Goal: Task Accomplishment & Management: Use online tool/utility

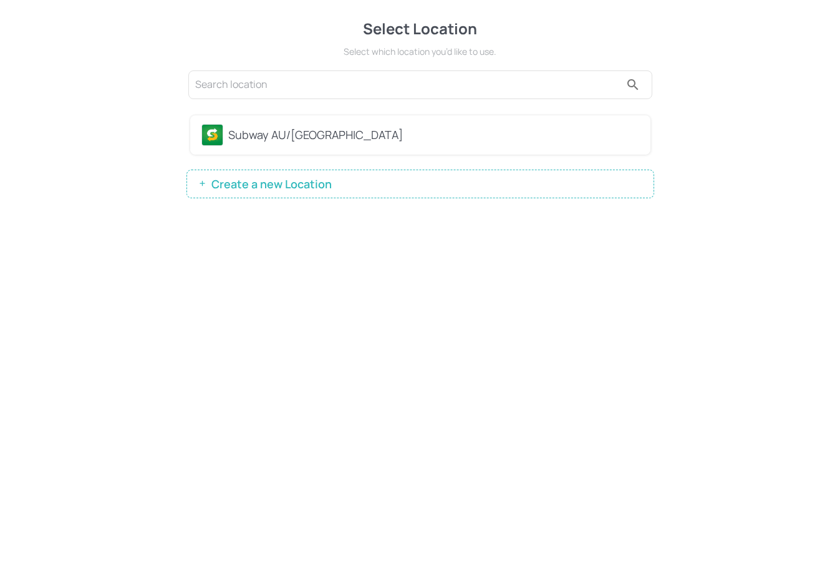
click at [315, 142] on div "Subway AU/[GEOGRAPHIC_DATA]" at bounding box center [433, 135] width 411 height 17
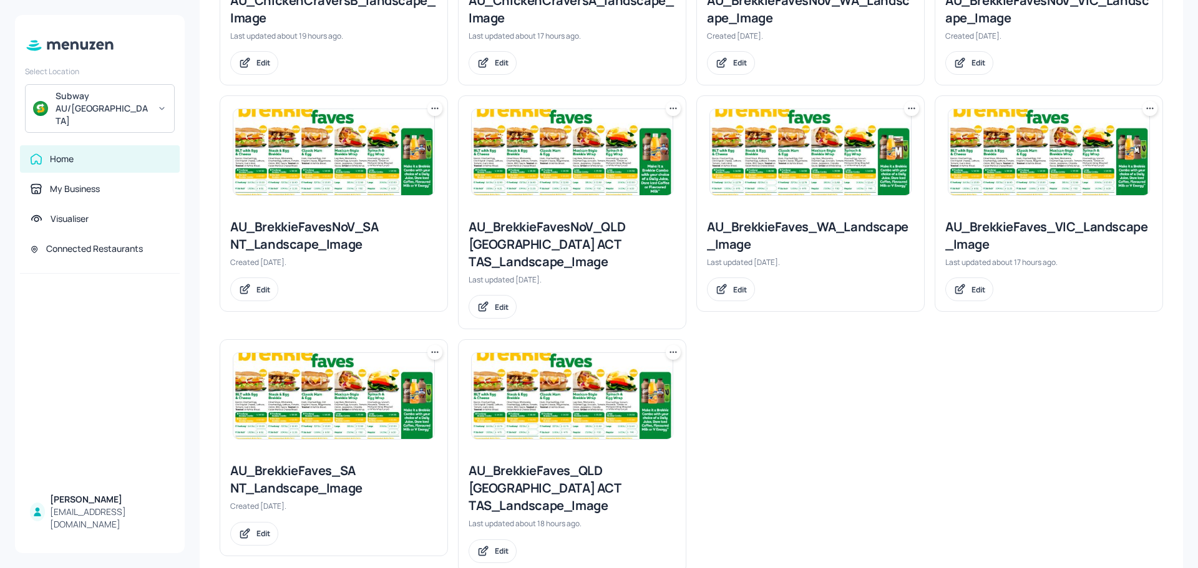
scroll to position [939, 0]
click at [575, 229] on div "AU_BrekkieFavesNoV_QLD [GEOGRAPHIC_DATA] ACT TAS_Landscape_Image" at bounding box center [571, 244] width 207 height 52
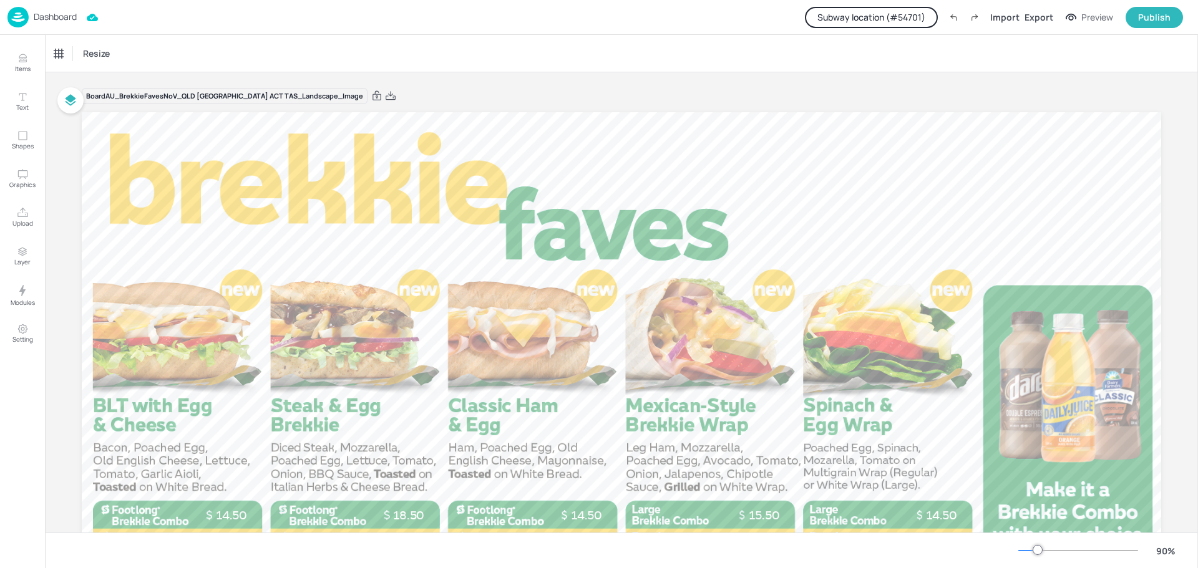
click at [836, 17] on button "Subway location (# 54701 )" at bounding box center [871, 17] width 133 height 21
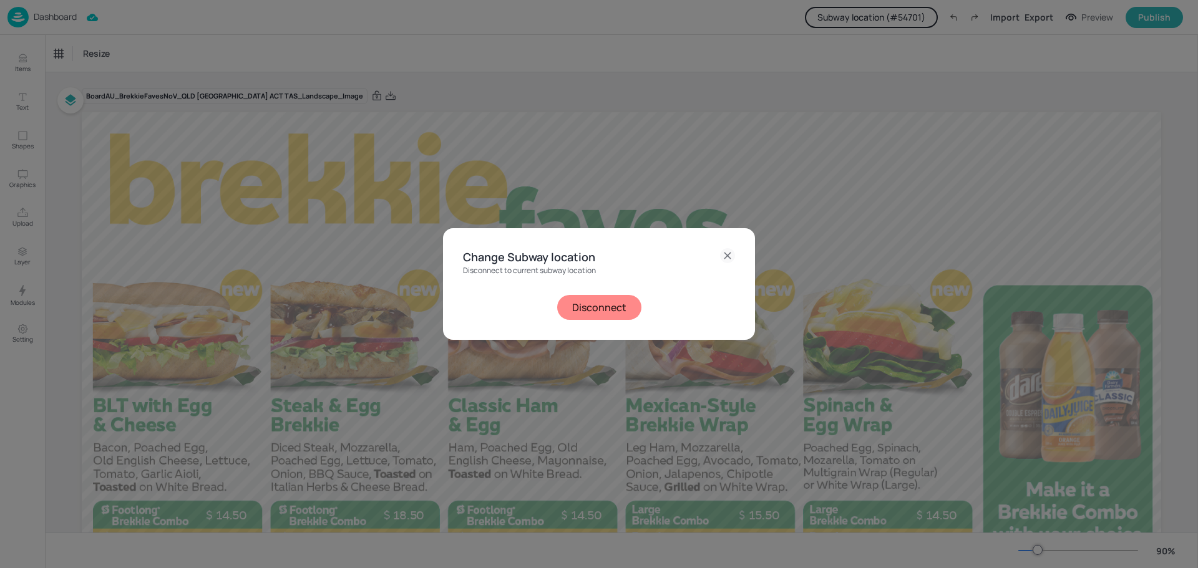
click at [613, 303] on button "Disconnect" at bounding box center [599, 307] width 84 height 25
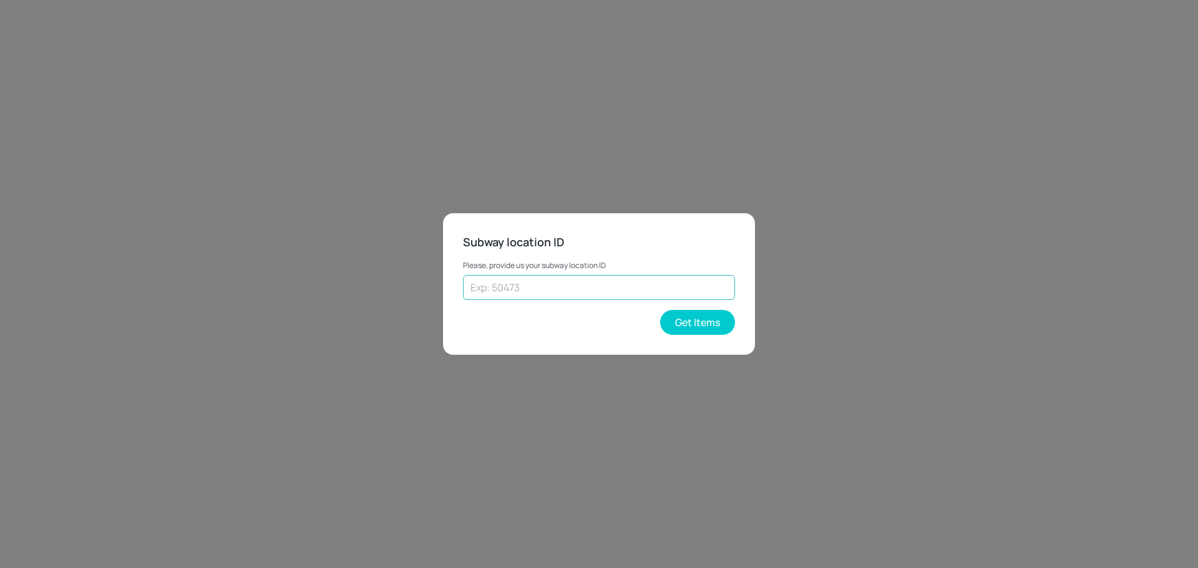
click at [568, 276] on input "text" at bounding box center [599, 287] width 272 height 25
click at [692, 320] on button "Get Items" at bounding box center [697, 322] width 75 height 25
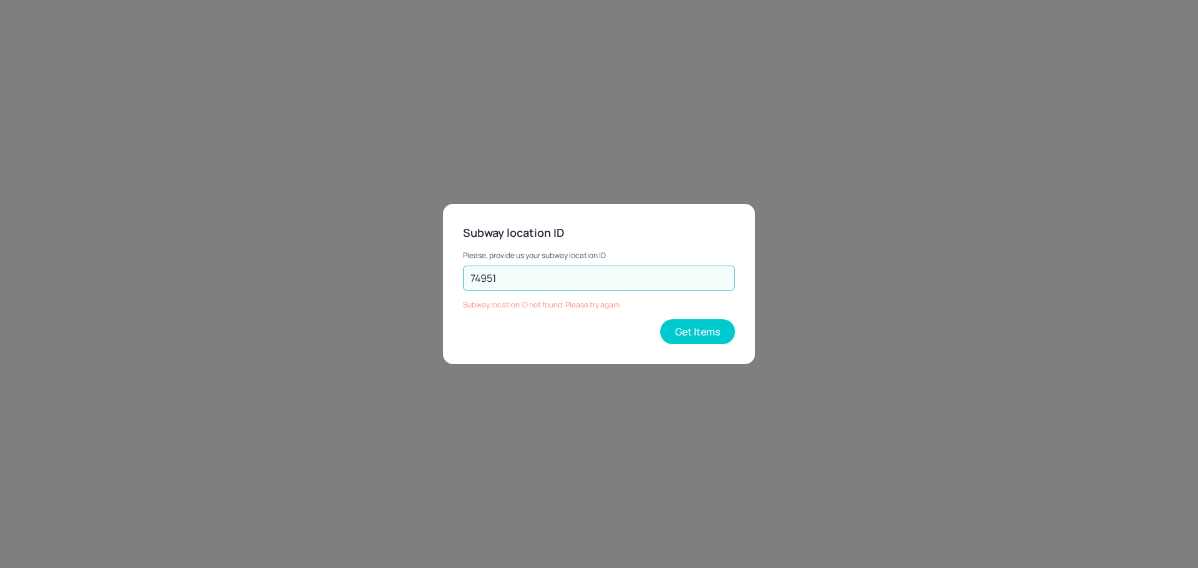
drag, startPoint x: 499, startPoint y: 273, endPoint x: 433, endPoint y: 263, distance: 66.9
click at [464, 274] on input "74951" at bounding box center [599, 278] width 272 height 25
type input "74591"
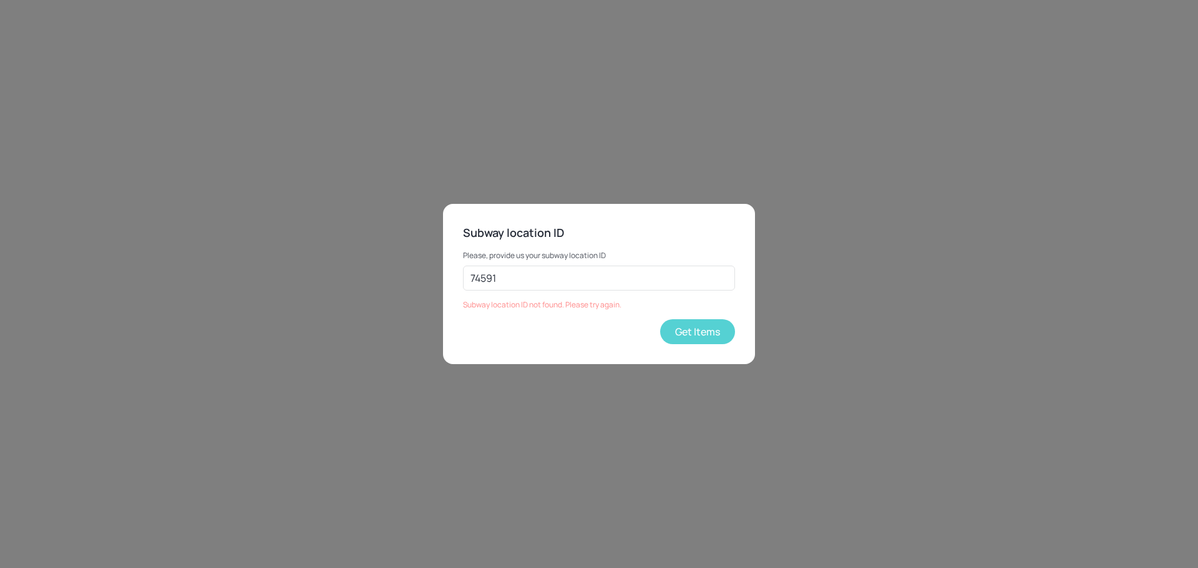
click at [698, 338] on button "Get Items" at bounding box center [697, 331] width 75 height 25
click at [687, 335] on button "Get Items" at bounding box center [697, 331] width 75 height 25
